Goal: Information Seeking & Learning: Check status

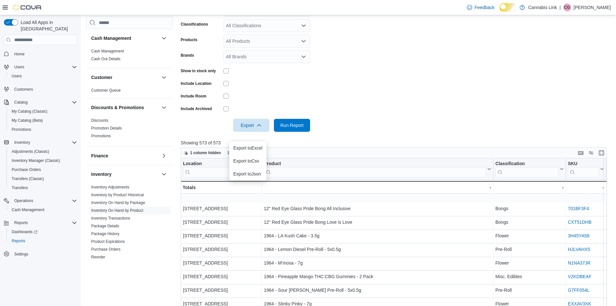
scroll to position [119, 0]
